Goal: Task Accomplishment & Management: Manage account settings

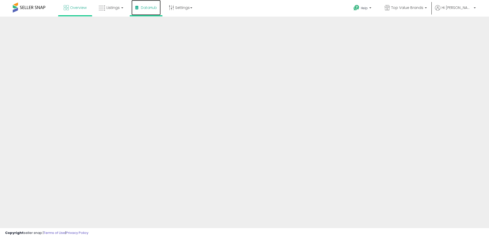
click at [146, 7] on span "DataHub" at bounding box center [149, 7] width 16 height 5
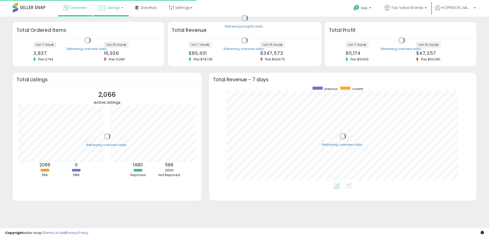
scroll to position [96, 257]
click at [119, 8] on link "Listings" at bounding box center [111, 7] width 32 height 15
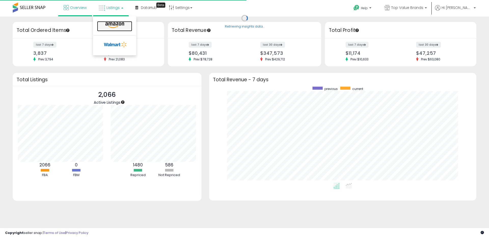
click at [119, 23] on icon at bounding box center [115, 25] width 22 height 7
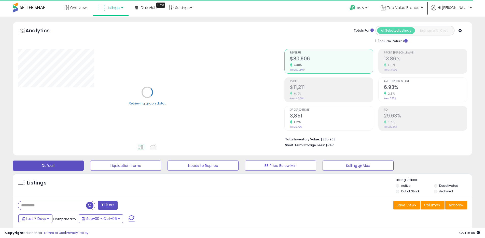
scroll to position [73, 0]
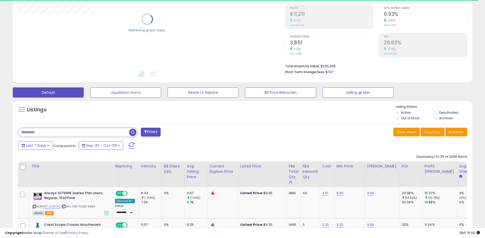
paste input "**********"
click at [76, 131] on input "text" at bounding box center [73, 132] width 111 height 9
drag, startPoint x: 128, startPoint y: 133, endPoint x: 133, endPoint y: 133, distance: 5.9
click at [128, 133] on input "**********" at bounding box center [74, 132] width 112 height 9
type input "**********"
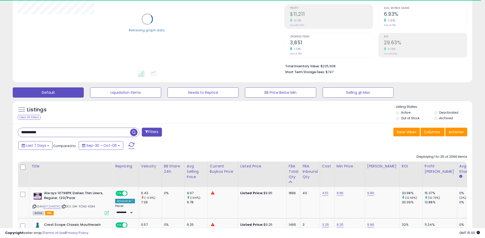
click at [133, 133] on span "button" at bounding box center [133, 132] width 7 height 7
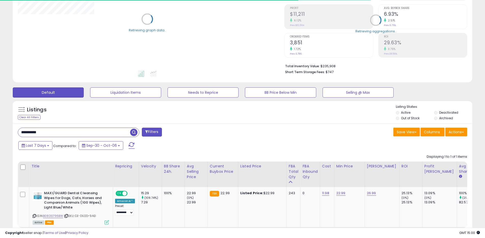
click at [274, 135] on div "Save View Save As New View Update Current View Columns Actions Import Import Wa…" at bounding box center [357, 133] width 229 height 10
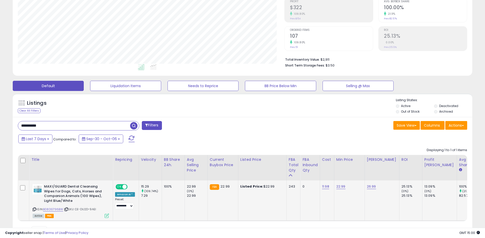
scroll to position [104, 266]
click at [337, 185] on link "22.99" at bounding box center [340, 186] width 9 height 5
type input "****"
click button "submit" at bounding box center [356, 173] width 9 height 8
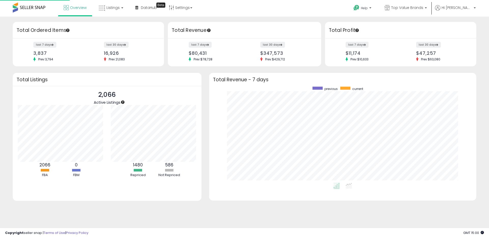
scroll to position [96, 257]
click at [116, 13] on link "Listings" at bounding box center [111, 7] width 32 height 15
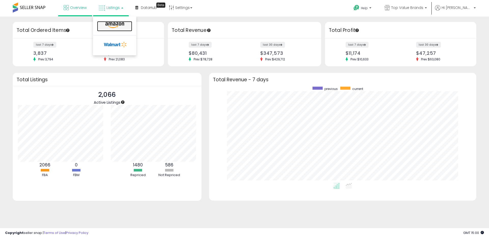
click at [119, 21] on link at bounding box center [114, 26] width 35 height 10
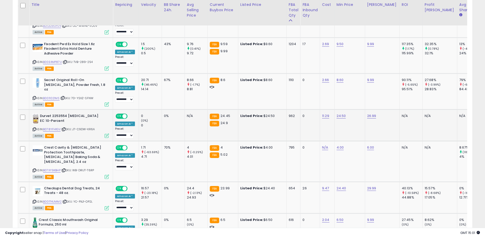
scroll to position [311, 0]
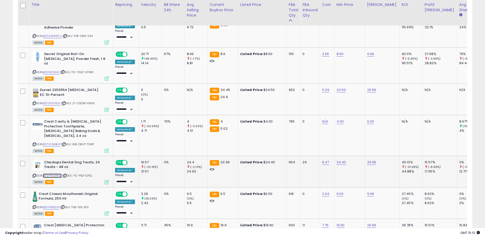
click at [47, 173] on link "B001T4UMM2" at bounding box center [52, 175] width 19 height 4
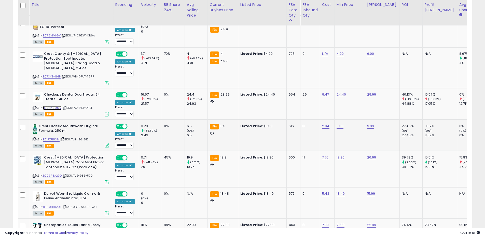
scroll to position [431, 0]
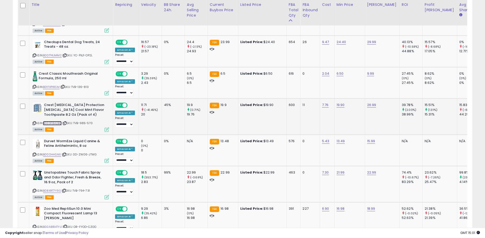
click at [58, 121] on link "B003F8A2BQ" at bounding box center [52, 123] width 19 height 4
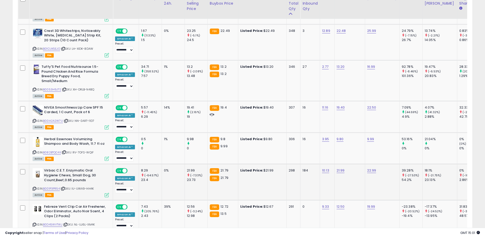
scroll to position [693, 0]
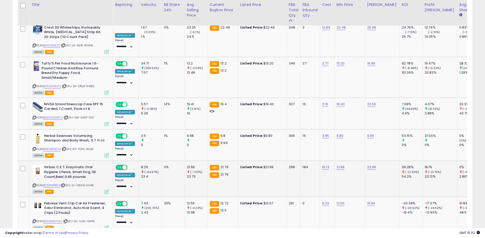
click at [34, 184] on icon at bounding box center [34, 185] width 3 height 3
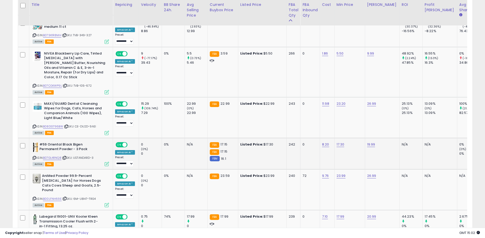
scroll to position [914, 0]
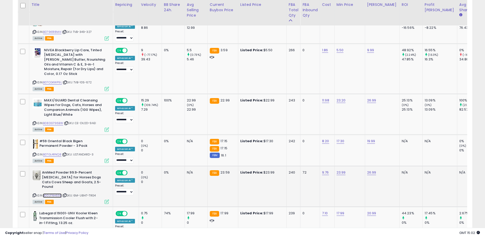
click at [54, 193] on link "B00LFNH69E" at bounding box center [52, 195] width 19 height 4
click at [336, 170] on link "23.99" at bounding box center [340, 172] width 9 height 5
type input "*****"
click button "submit" at bounding box center [356, 146] width 9 height 8
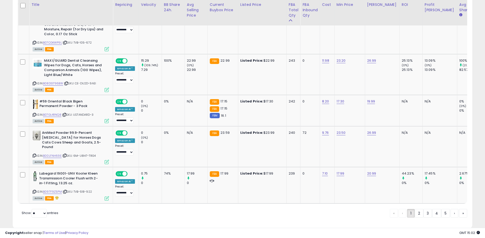
drag, startPoint x: 421, startPoint y: 205, endPoint x: 414, endPoint y: 189, distance: 17.0
click at [421, 209] on link "2" at bounding box center [419, 213] width 9 height 9
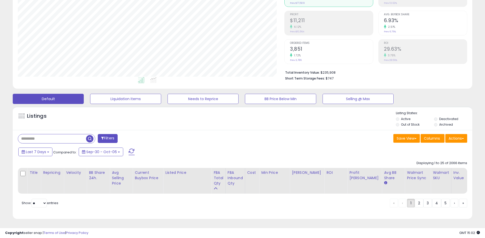
scroll to position [67, 0]
click at [313, 145] on div "Filters Save View Save As New View Update Current View Columns" at bounding box center [242, 174] width 459 height 89
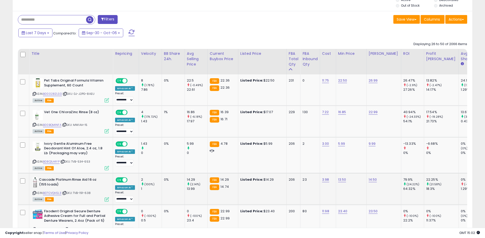
scroll to position [189, 0]
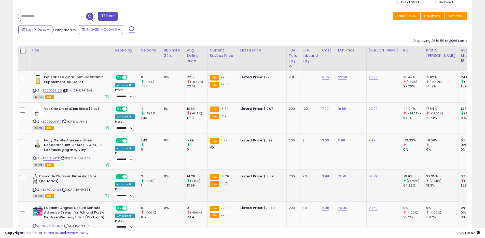
click at [35, 189] on icon at bounding box center [34, 189] width 3 height 3
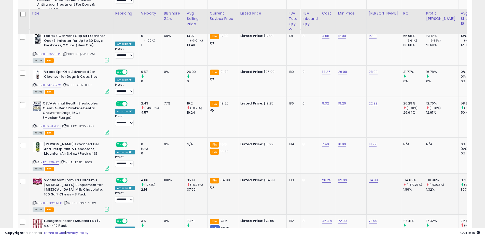
scroll to position [512, 0]
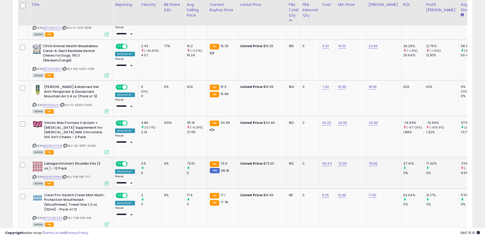
click at [35, 175] on icon at bounding box center [34, 176] width 3 height 3
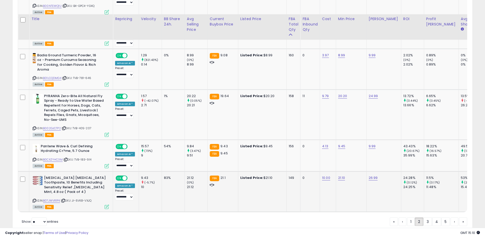
scroll to position [991, 0]
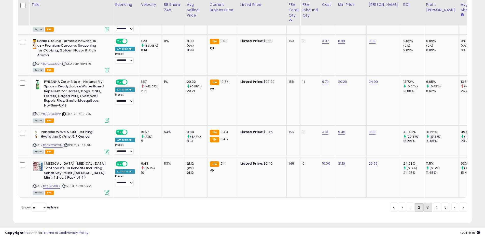
click at [424, 203] on link "3" at bounding box center [427, 207] width 9 height 9
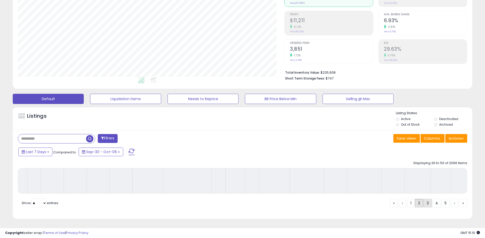
scroll to position [67, 0]
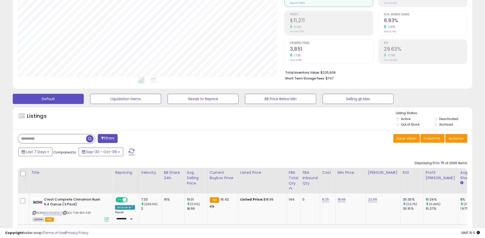
click at [249, 135] on div "Save View Save As New View Update Current View Columns Actions Import Import Wa…" at bounding box center [357, 139] width 229 height 10
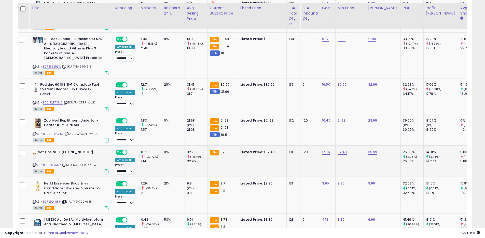
scroll to position [338, 0]
